Goal: Task Accomplishment & Management: Manage account settings

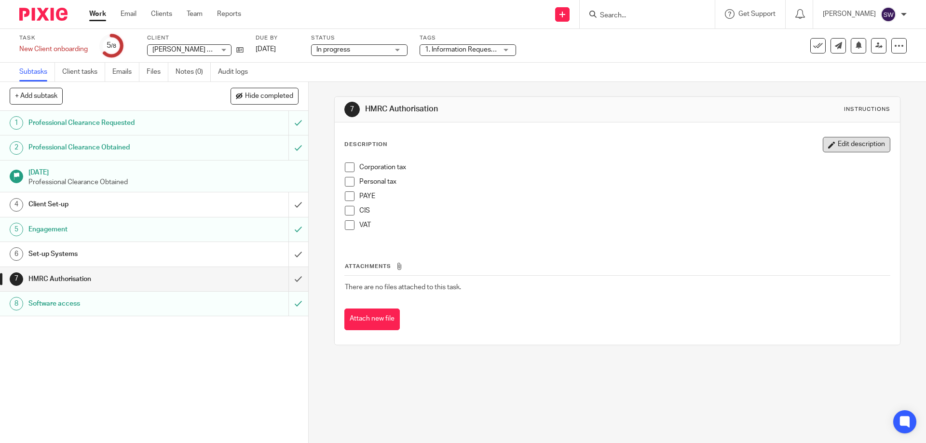
click at [841, 147] on button "Edit description" at bounding box center [857, 144] width 68 height 15
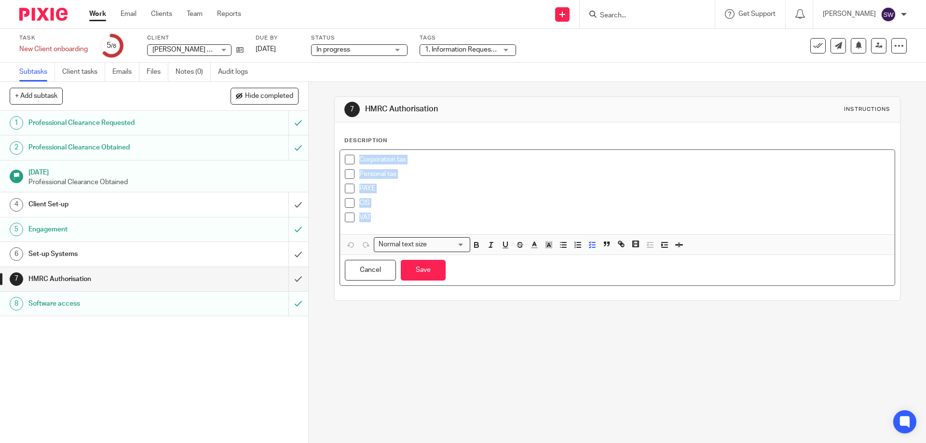
drag, startPoint x: 385, startPoint y: 217, endPoint x: 337, endPoint y: 150, distance: 82.6
click at [340, 150] on div "Corporation tax Personal tax PAYE CIS VAT" at bounding box center [617, 192] width 554 height 84
copy ul "Corporation tax Personal tax PAYE CIS VAT"
click at [377, 215] on p "VAT" at bounding box center [624, 218] width 530 height 10
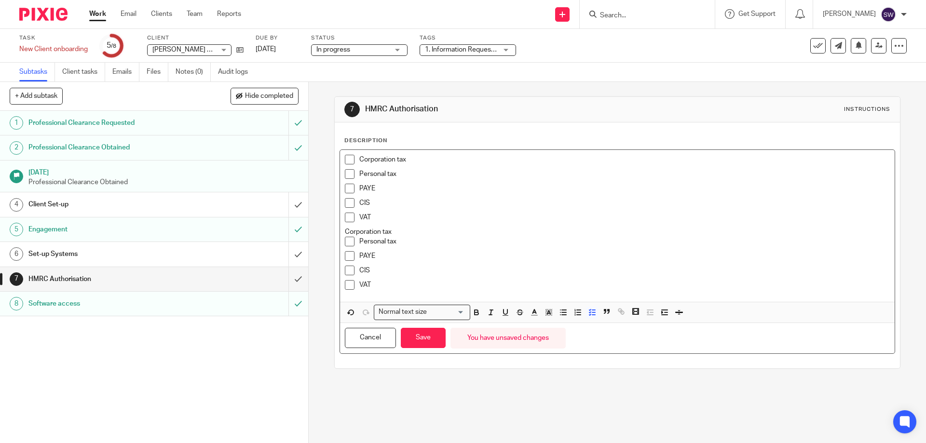
click at [345, 231] on p "Corporation tax" at bounding box center [617, 232] width 544 height 10
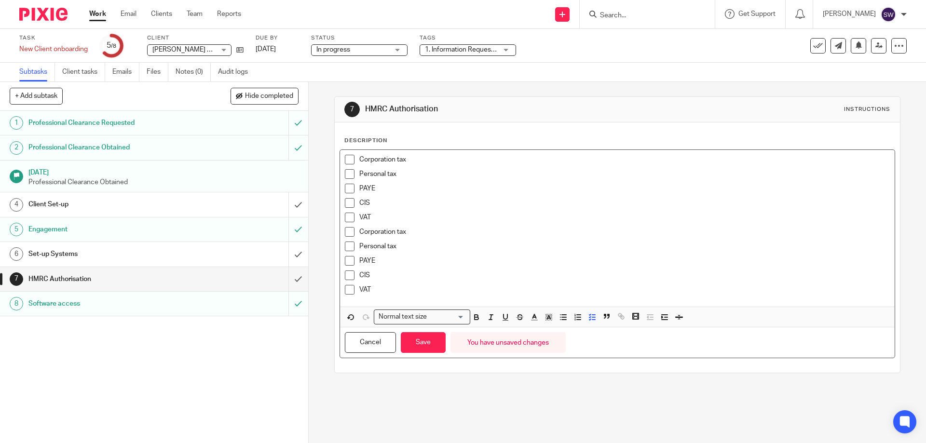
click at [396, 215] on p "VAT" at bounding box center [624, 218] width 530 height 10
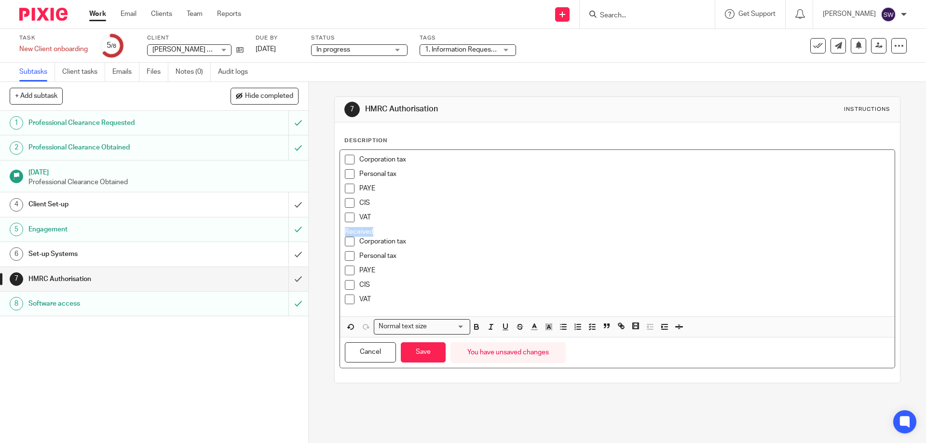
drag, startPoint x: 376, startPoint y: 230, endPoint x: 337, endPoint y: 228, distance: 38.6
click at [340, 228] on div "Corporation tax Personal tax PAYE CIS VAT Received Corporation tax Personal tax…" at bounding box center [617, 233] width 554 height 166
click at [504, 326] on icon "button" at bounding box center [505, 326] width 4 height 5
click at [475, 327] on icon "button" at bounding box center [477, 328] width 4 height 2
click at [359, 156] on p "Corporation tax" at bounding box center [624, 160] width 530 height 10
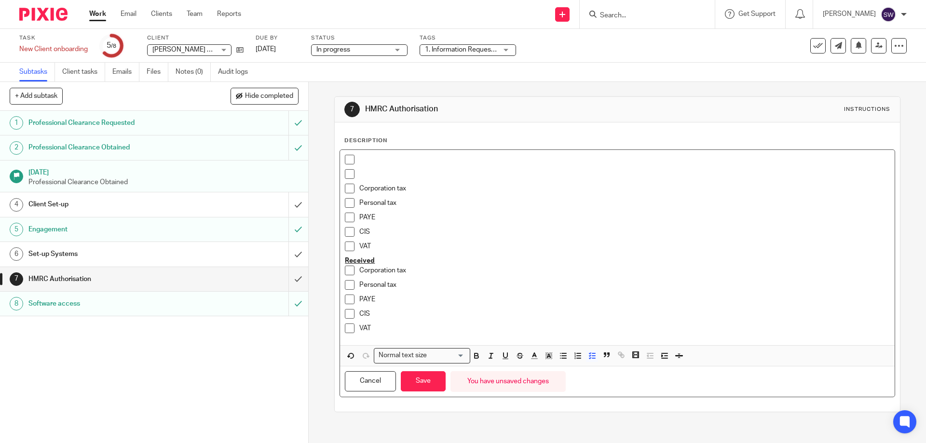
click at [353, 174] on li at bounding box center [617, 176] width 544 height 14
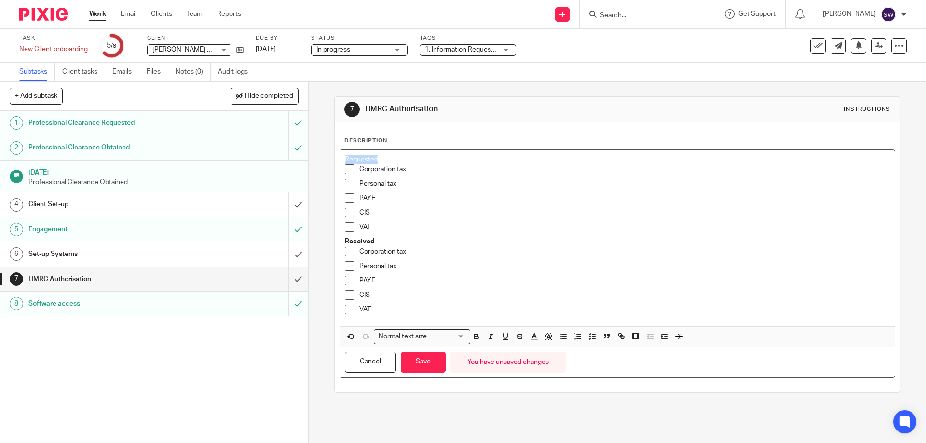
drag, startPoint x: 385, startPoint y: 156, endPoint x: 337, endPoint y: 158, distance: 48.7
click at [340, 158] on div "Requested Corporation tax Personal tax PAYE CIS VAT Received Corporation tax Pe…" at bounding box center [617, 264] width 555 height 229
click at [476, 337] on icon "button" at bounding box center [476, 336] width 9 height 9
click at [502, 334] on icon "button" at bounding box center [505, 336] width 9 height 9
click at [427, 361] on button "Save" at bounding box center [423, 362] width 45 height 21
